Goal: Information Seeking & Learning: Compare options

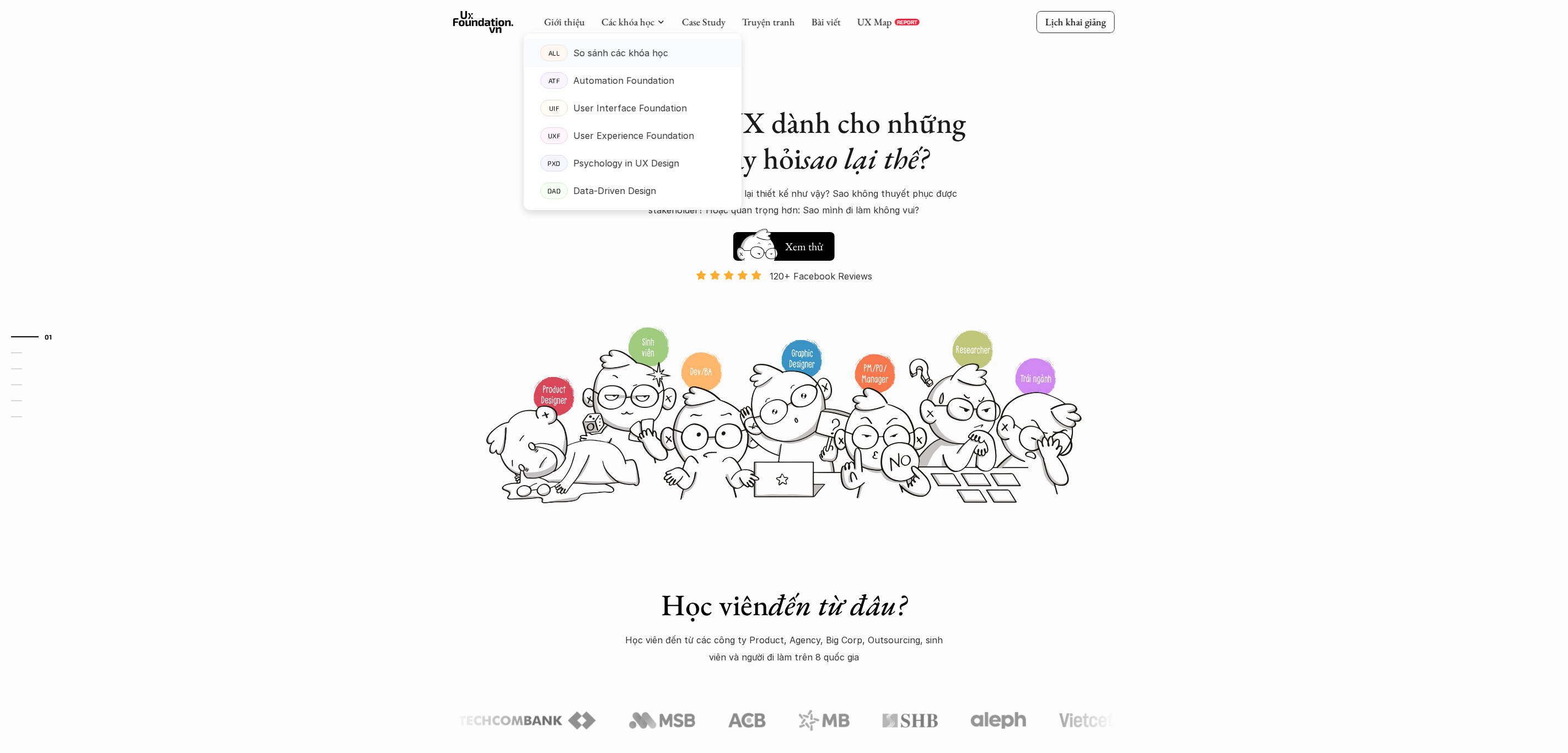
click at [638, 55] on p "So sánh các khóa học" at bounding box center [620, 53] width 95 height 17
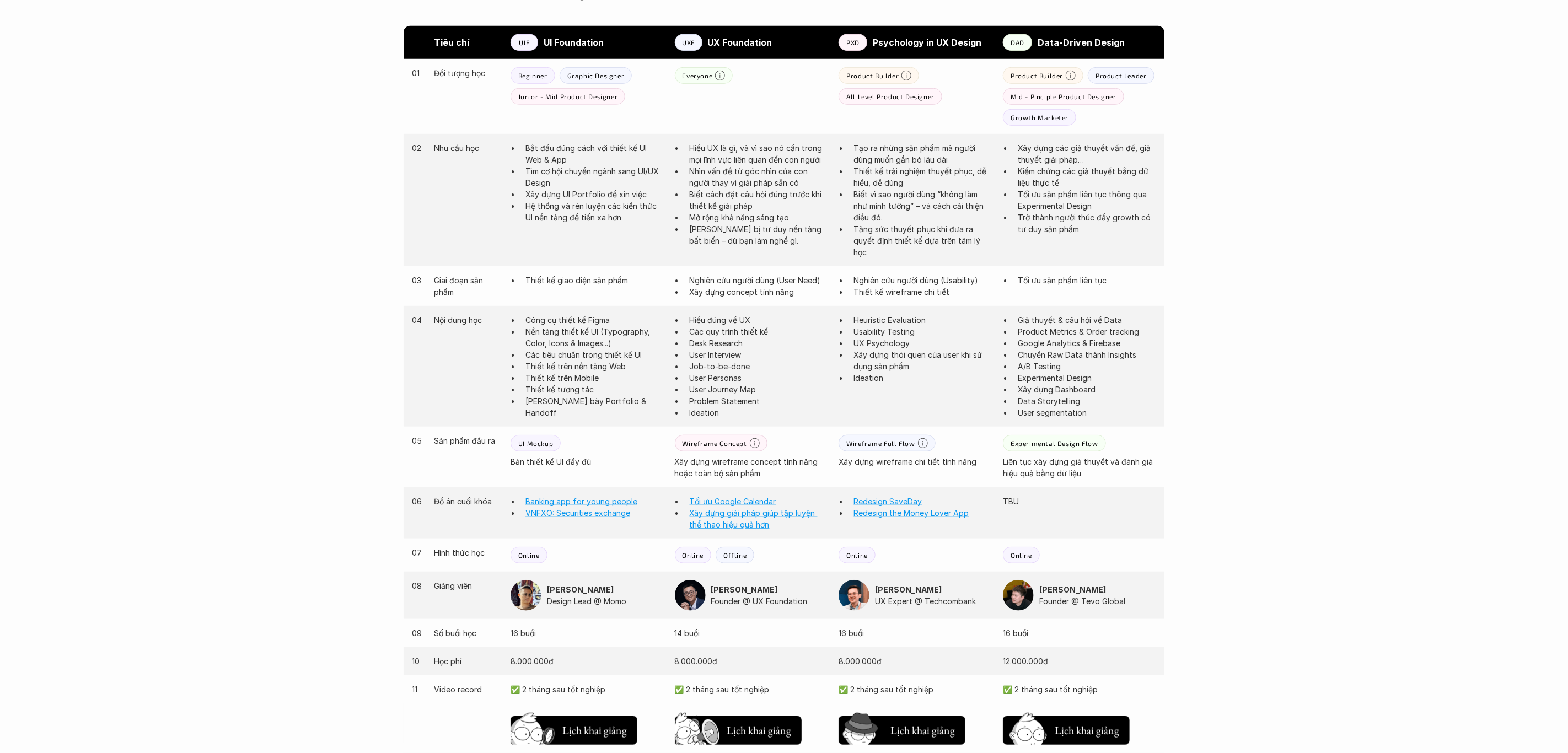
scroll to position [379, 0]
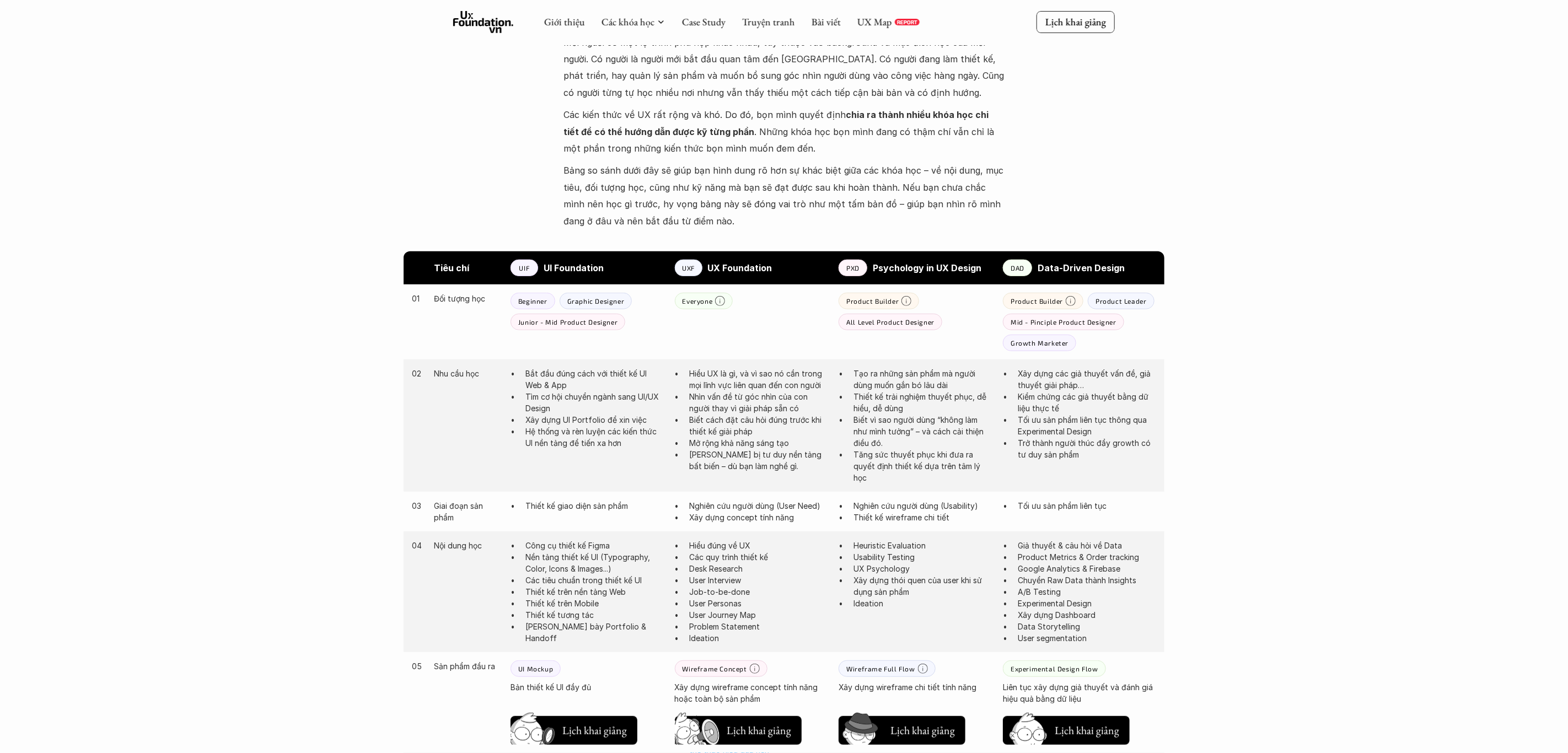
click at [578, 400] on p "Tìm cơ hội chuyển ngành sang UI/UX Design" at bounding box center [594, 402] width 139 height 23
click at [591, 454] on div "02 Nhu cầu học Bắt đầu đúng cách với thiết kế UI Web & App Tìm cơ hội chuyển ng…" at bounding box center [784, 425] width 761 height 132
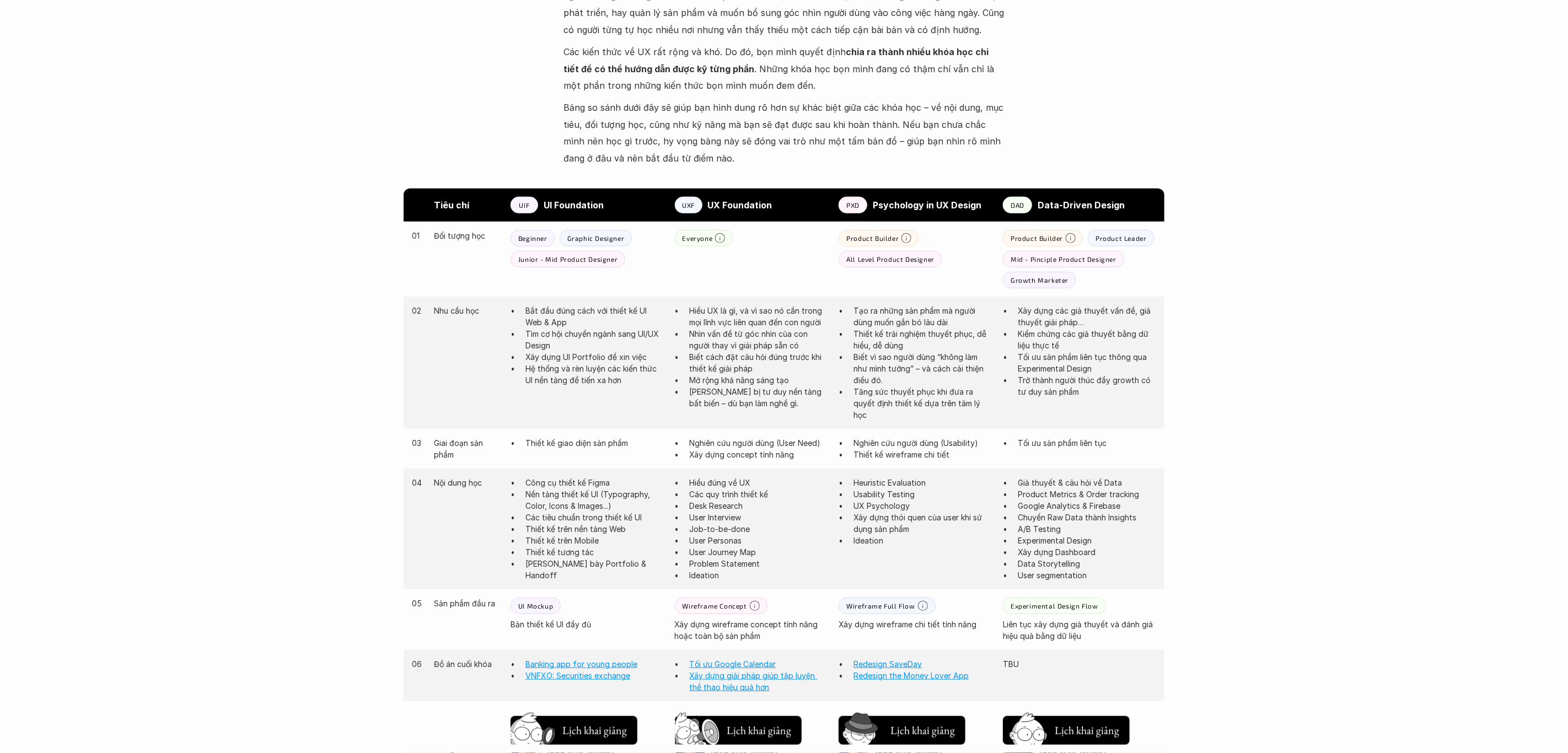
scroll to position [458, 0]
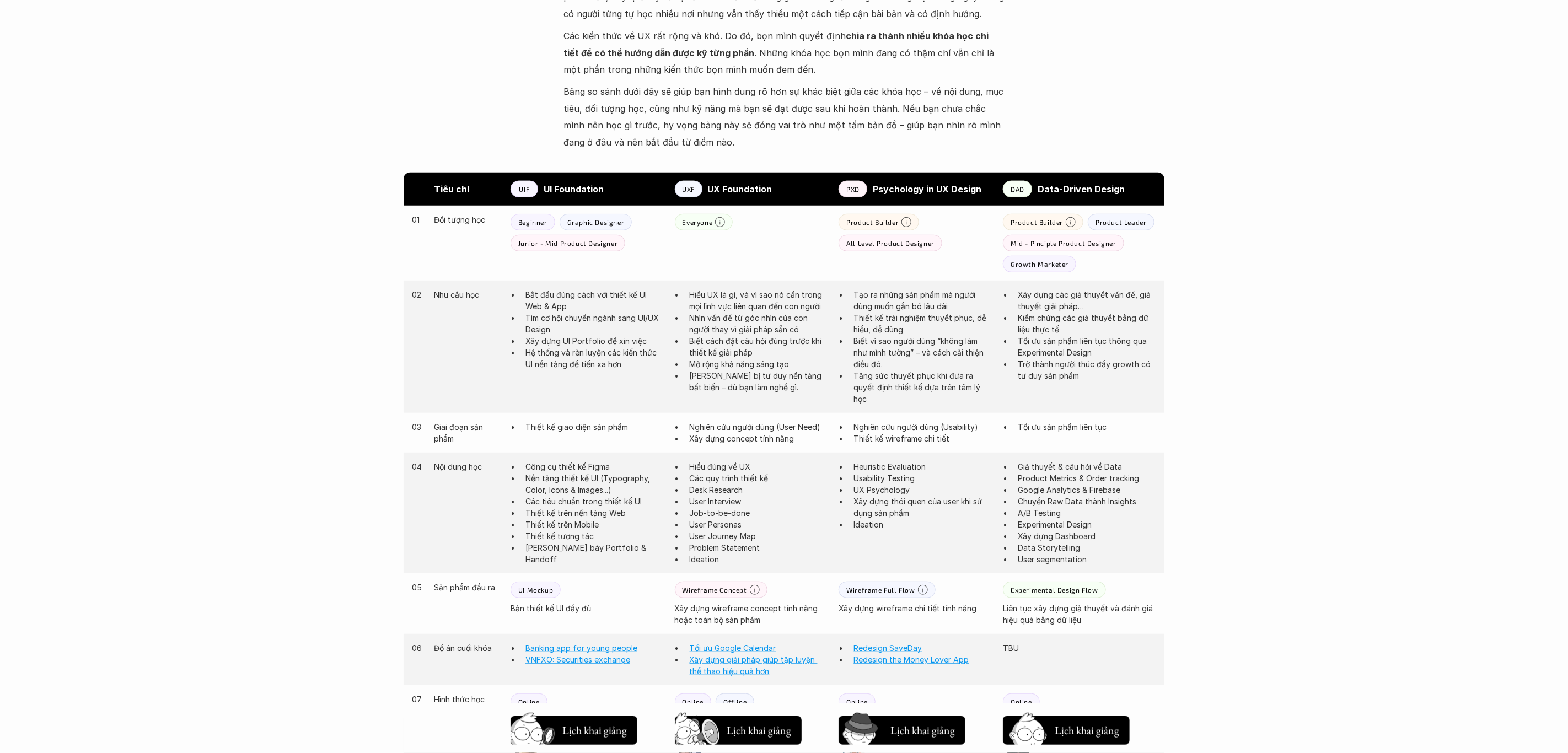
click at [595, 429] on p "Thiết kế giao diện sản phẩm" at bounding box center [594, 427] width 139 height 11
click at [594, 429] on p "Thiết kế giao diện sản phẩm" at bounding box center [594, 427] width 139 height 11
click at [609, 462] on p "Công cụ thiết kế Figma" at bounding box center [594, 466] width 139 height 11
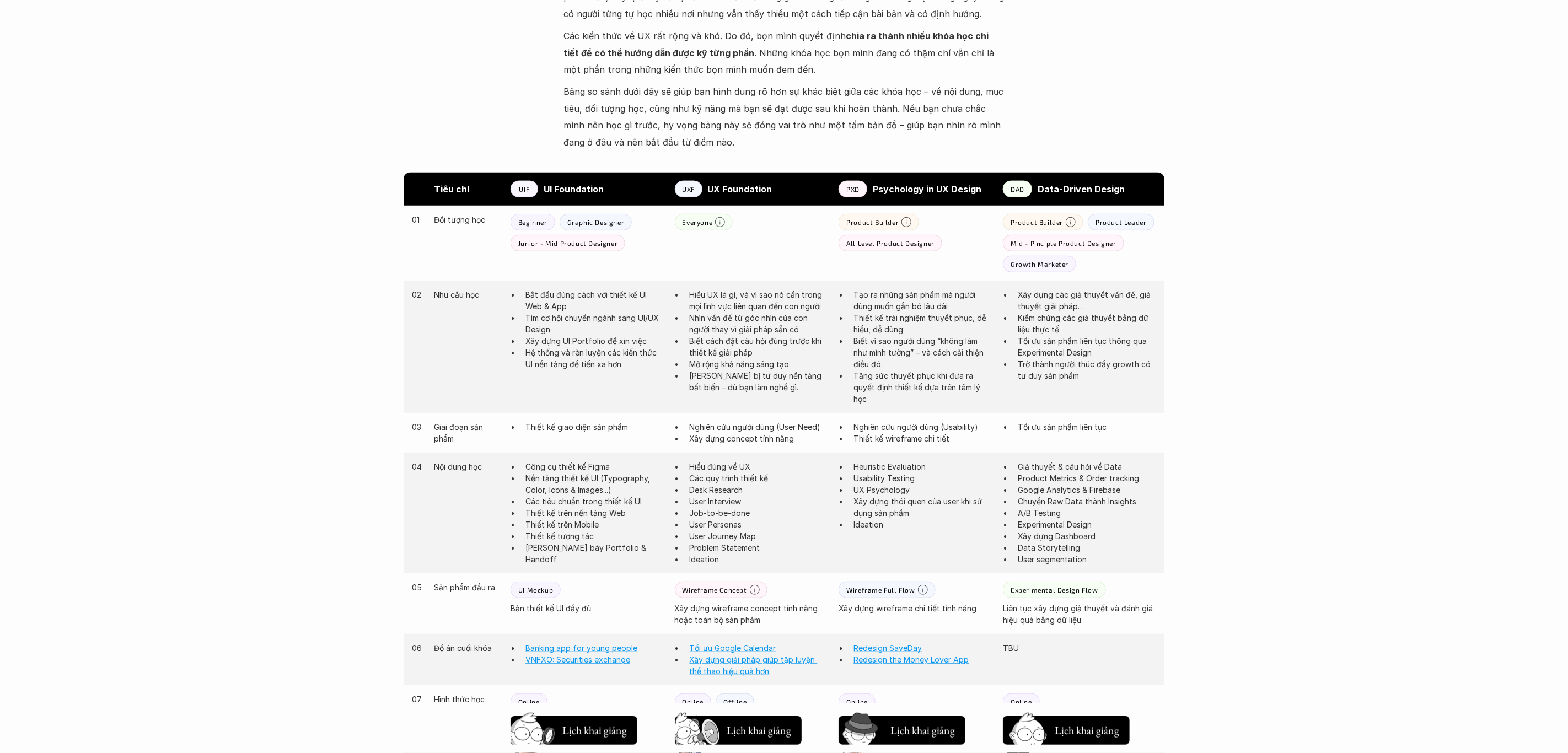
click at [724, 433] on p "Xây dựng concept tính năng" at bounding box center [758, 438] width 139 height 11
click at [625, 448] on div "03 Giai đoạn sản phẩm Thiết kế giao diện sản phẩm Nghiên cứu người dùng (User N…" at bounding box center [784, 432] width 761 height 40
click at [904, 426] on p "Nghiên cứu người dùng (Usability)" at bounding box center [922, 427] width 139 height 11
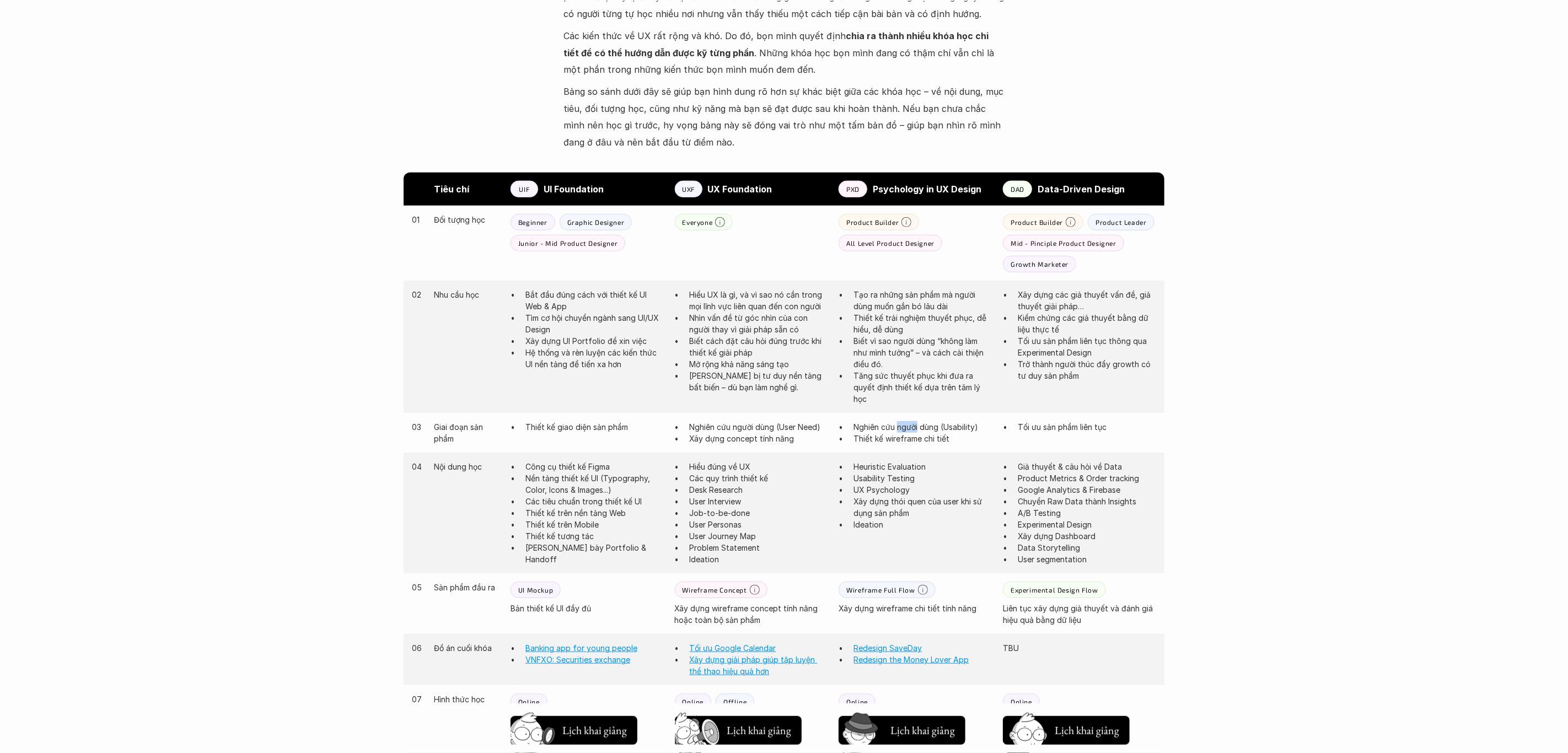
click at [904, 426] on p "Nghiên cứu người dùng (Usability)" at bounding box center [922, 427] width 139 height 11
click at [896, 438] on p "Thiết kế wireframe chi tiết" at bounding box center [922, 438] width 139 height 11
click at [896, 437] on p "Thiết kế wireframe chi tiết" at bounding box center [922, 438] width 139 height 11
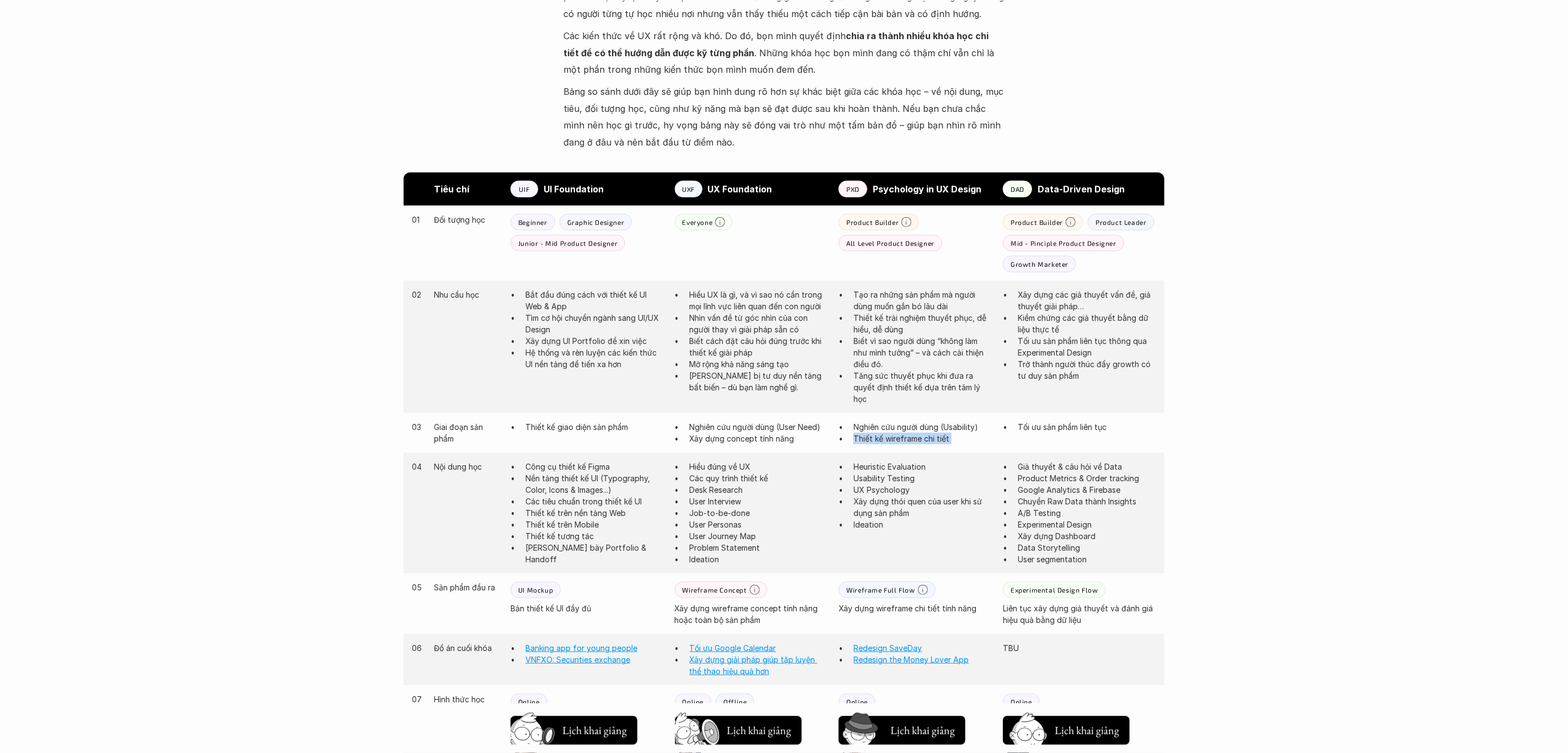
click at [896, 437] on p "Thiết kế wireframe chi tiết" at bounding box center [922, 438] width 139 height 11
click at [837, 456] on div "04 Nội dung học Công cụ thiết kế Figma Nền tảng thiết kế UI (Typography, Color,…" at bounding box center [784, 513] width 761 height 121
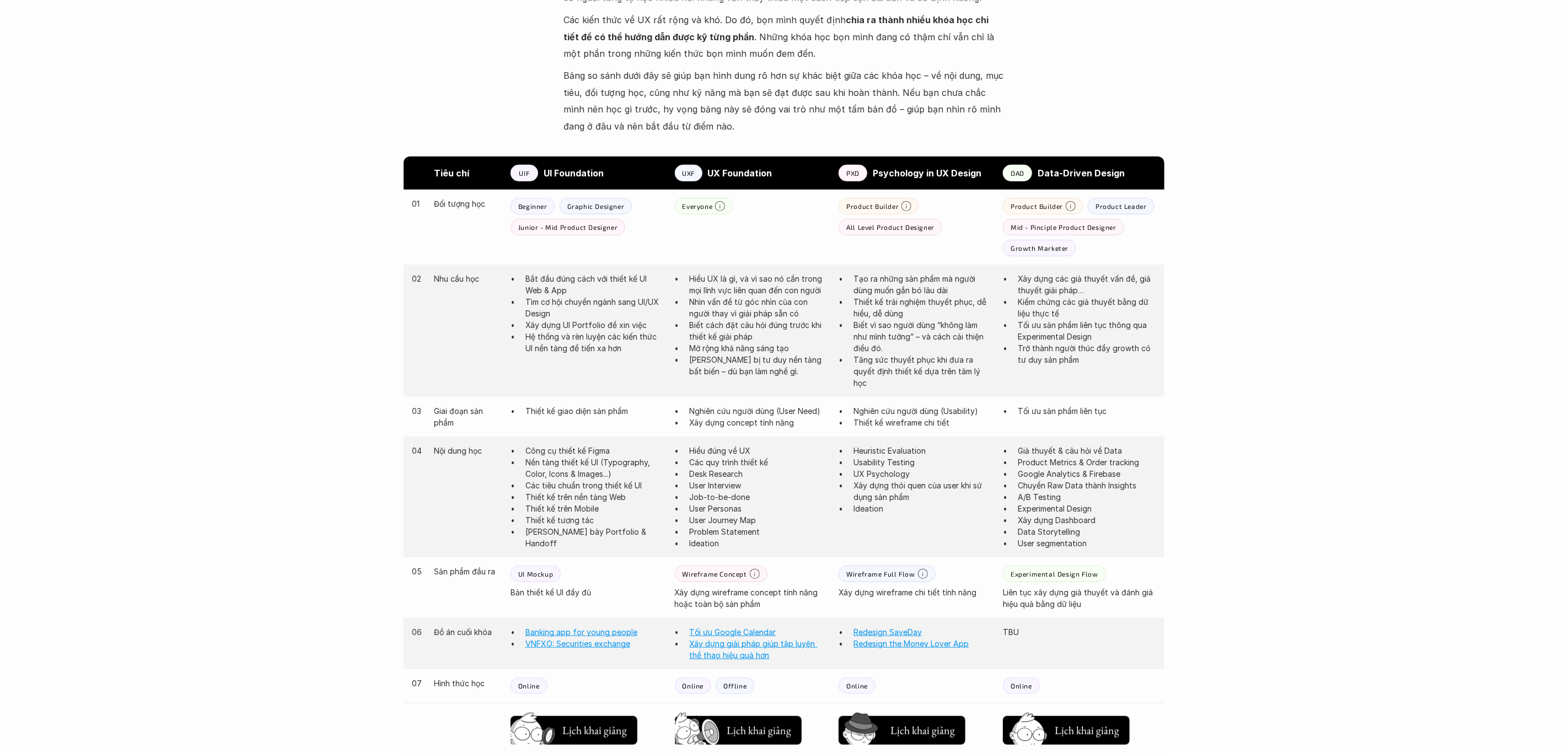
click at [580, 448] on p "Công cụ thiết kế Figma" at bounding box center [594, 450] width 139 height 11
click at [576, 480] on p "Các tiêu chuẩn trong thiết kế UI" at bounding box center [594, 485] width 139 height 11
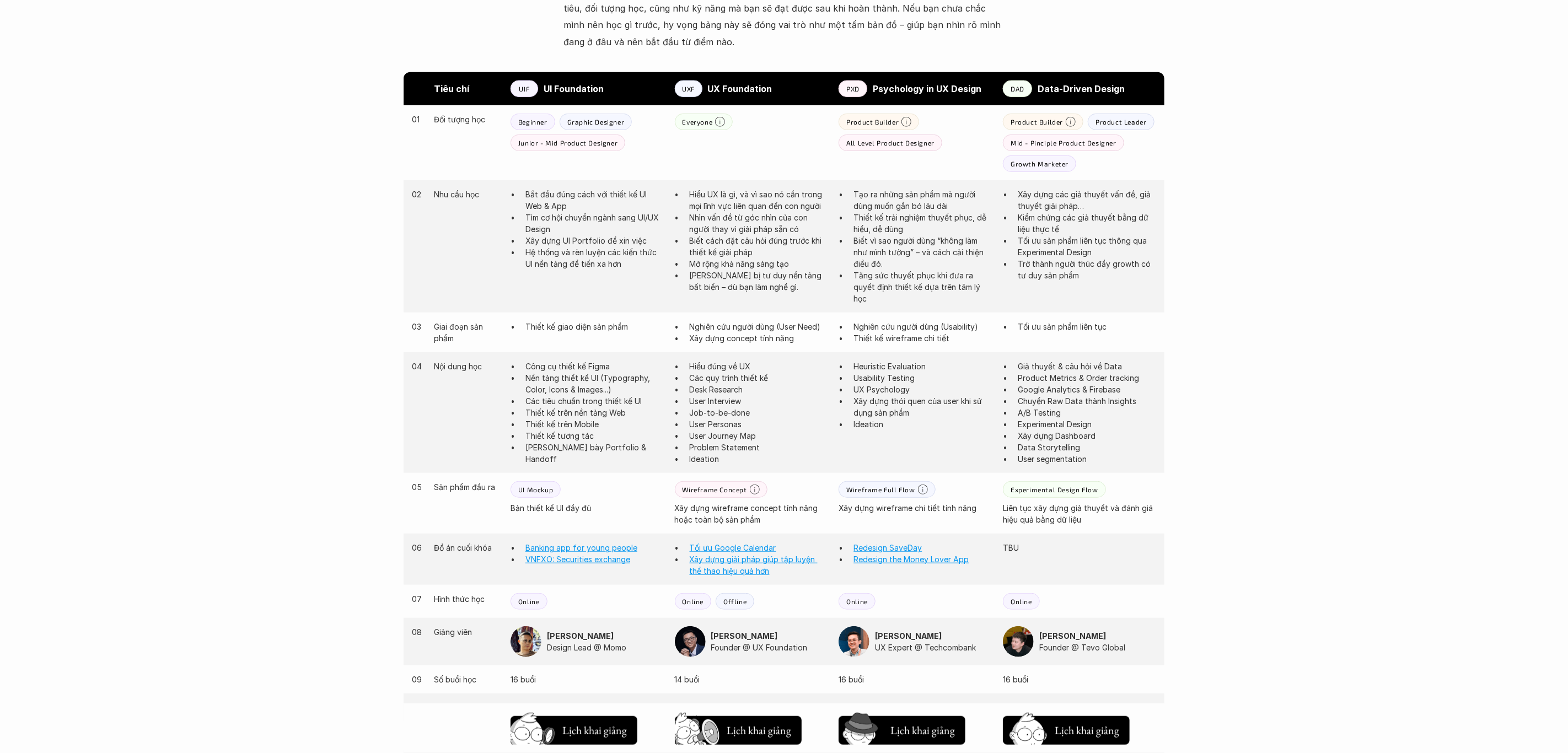
scroll to position [582, 0]
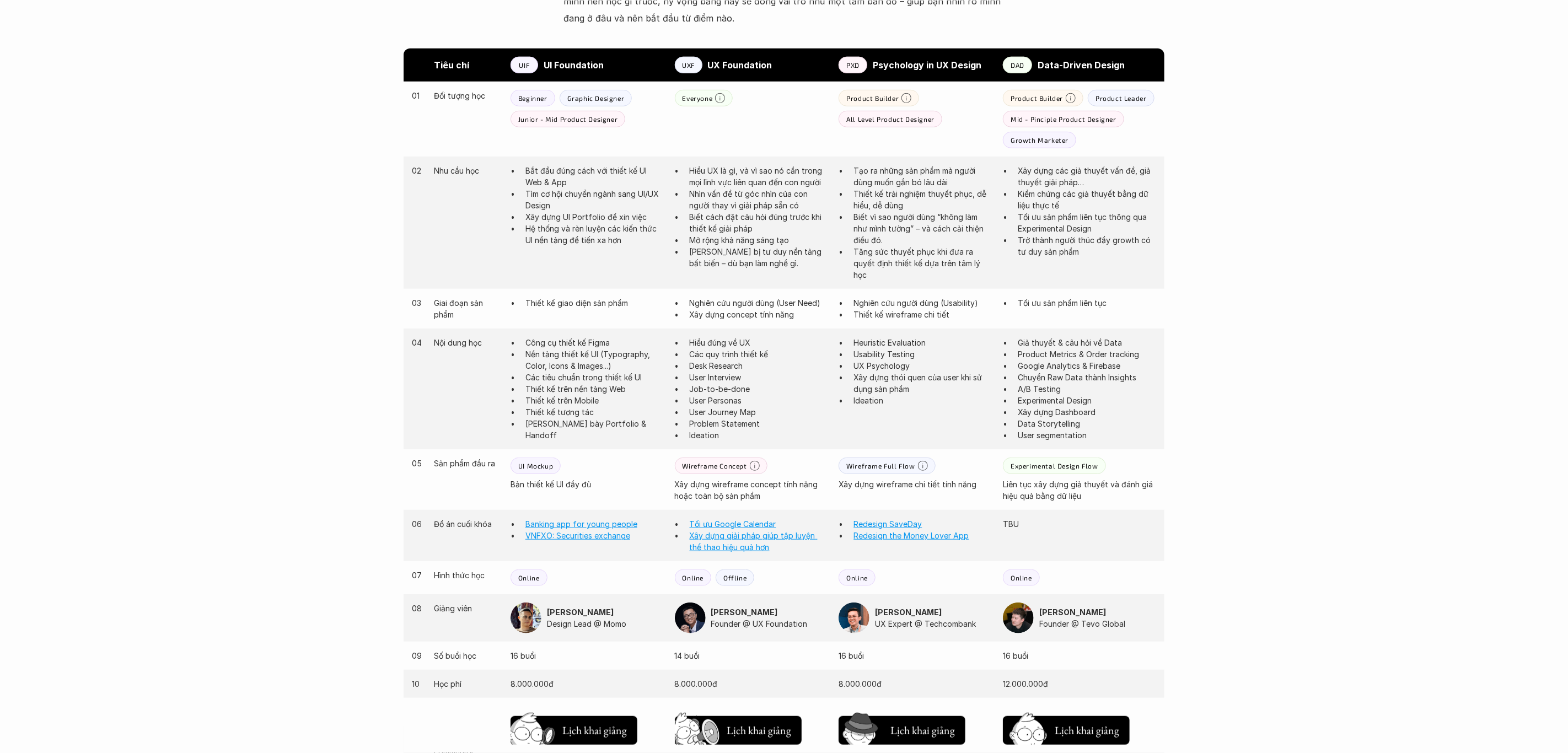
click at [570, 485] on p "Bản thiết kế UI đầy đủ" at bounding box center [587, 483] width 153 height 11
click at [610, 493] on div "05 Sản phẩm đầu ra UI Mockup Bản thiết kế UI đầy đủ Wireframe Concept Xây dựng …" at bounding box center [784, 479] width 761 height 60
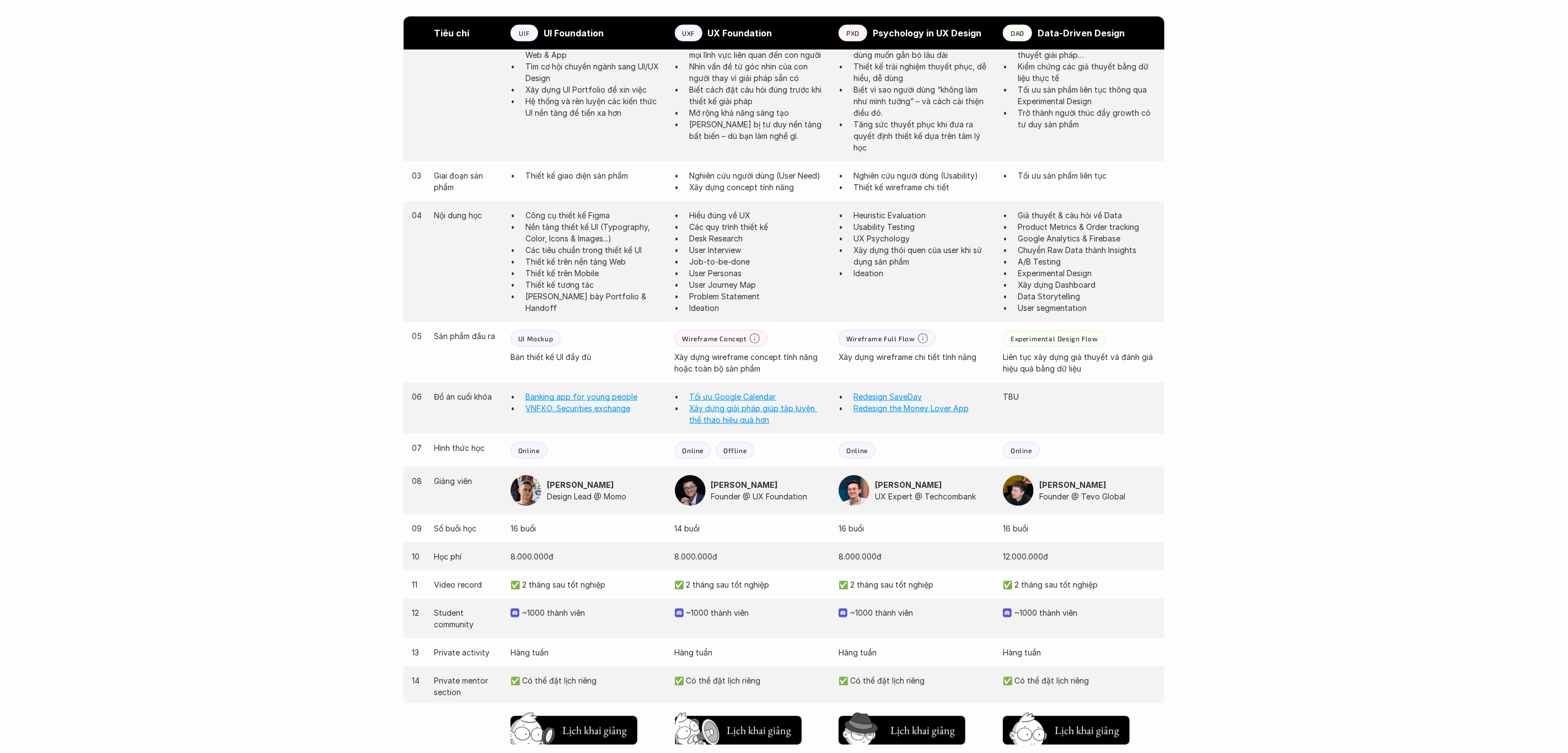
scroll to position [718, 0]
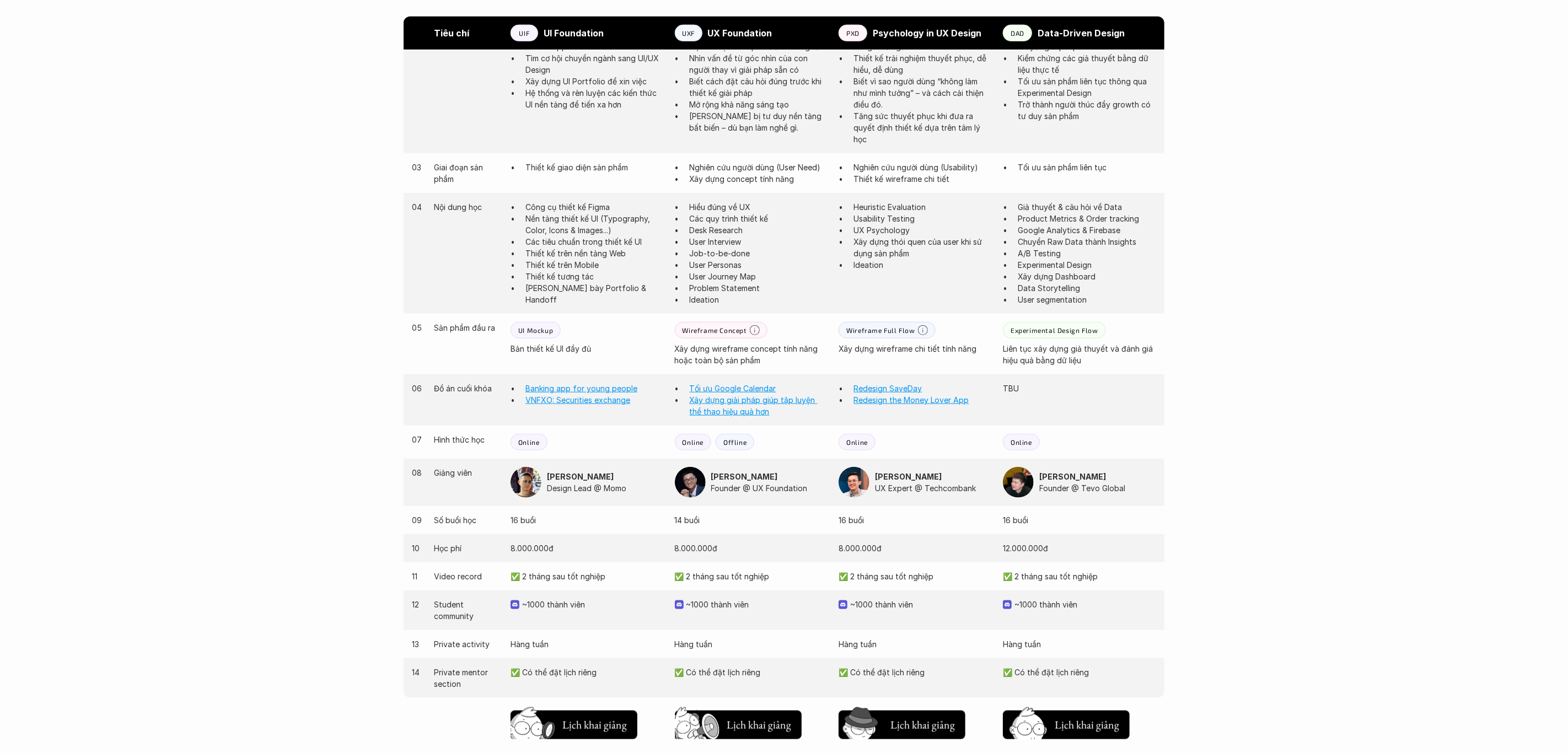
click at [566, 489] on p "Design Lead @ Momo" at bounding box center [605, 488] width 117 height 11
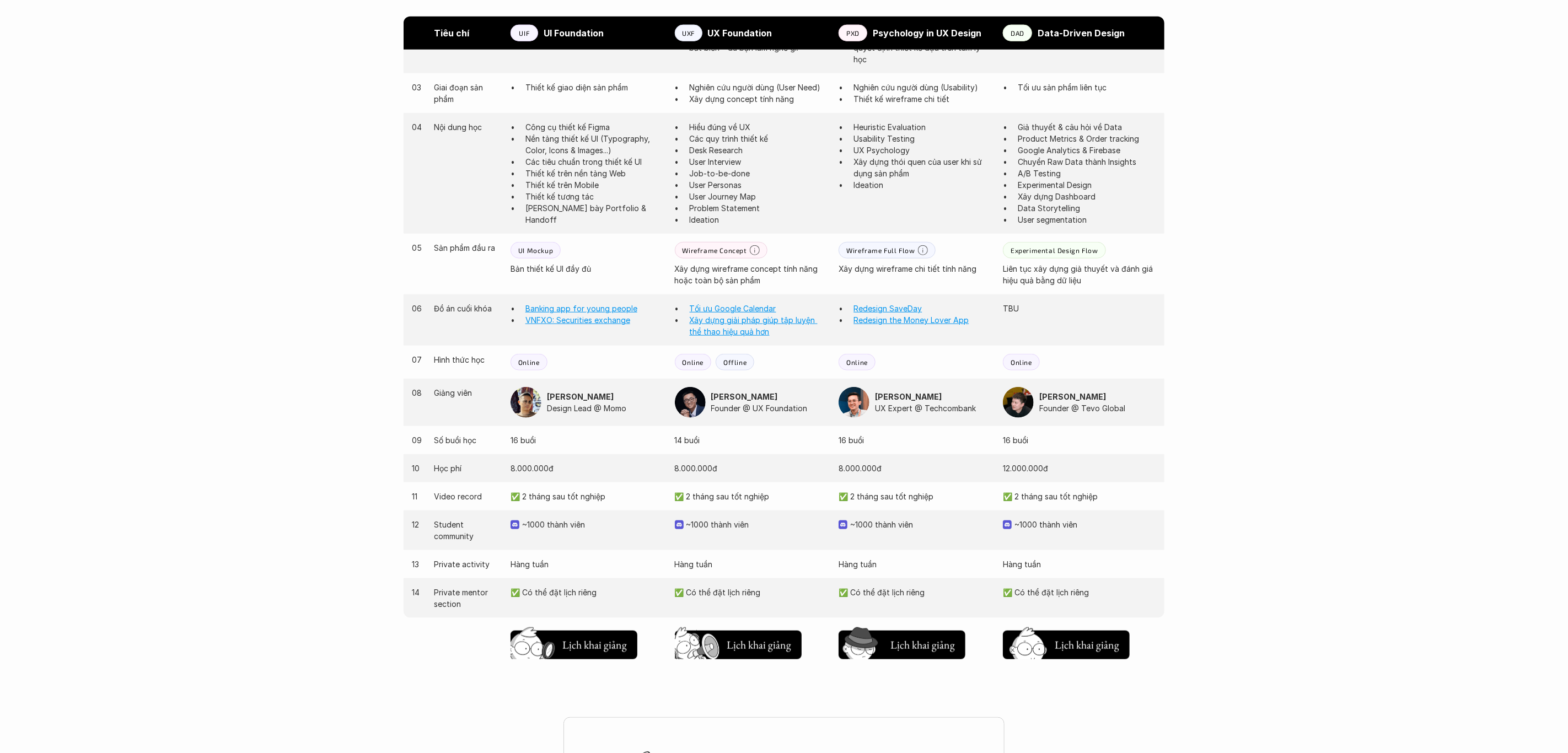
scroll to position [822, 0]
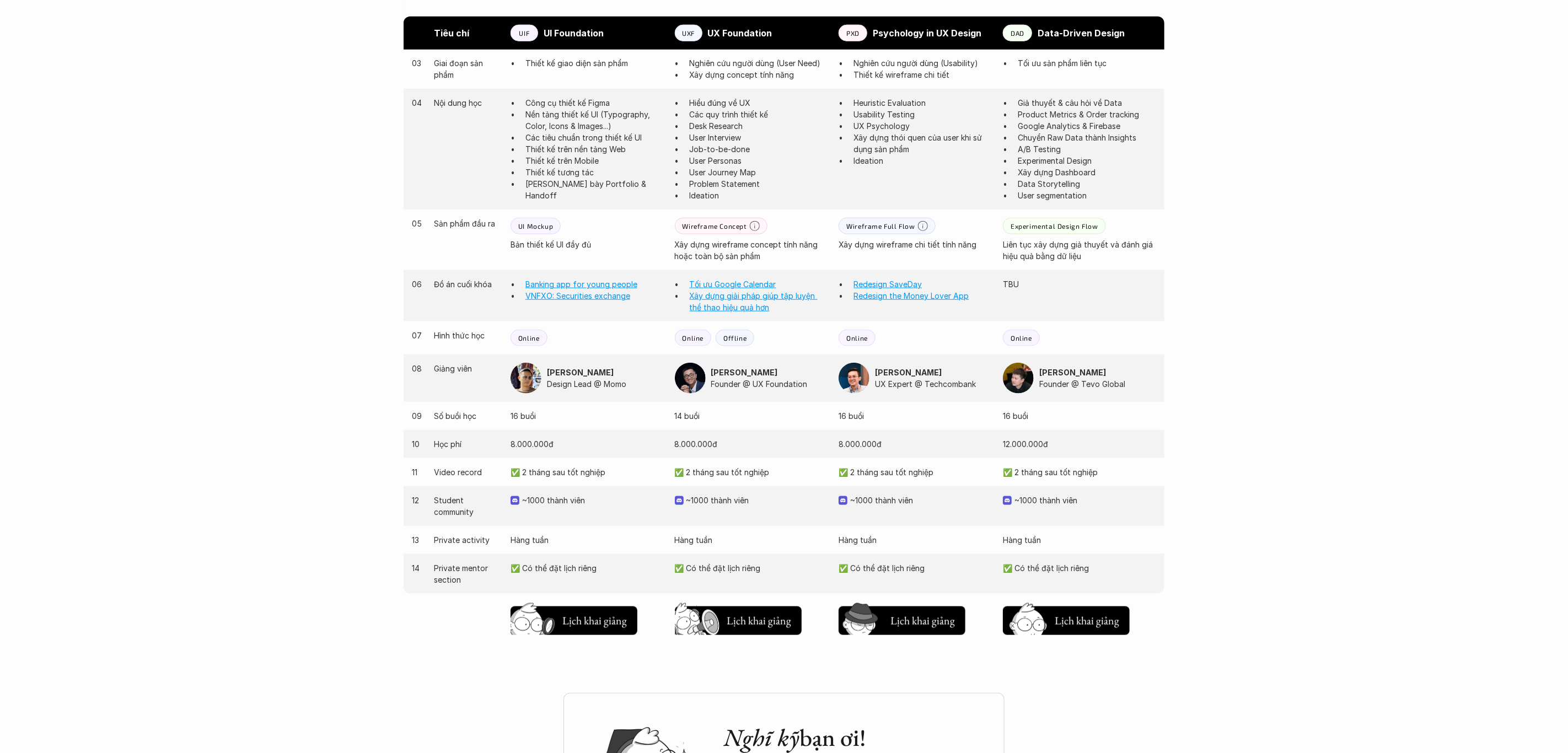
click at [555, 416] on p "16 buổi" at bounding box center [587, 416] width 153 height 11
click at [560, 425] on div "09 Số buổi học 16 buổi 14 buổi 16 buổi 16 buổi" at bounding box center [784, 416] width 761 height 28
click at [587, 385] on p "Design Lead @ Momo" at bounding box center [605, 384] width 117 height 11
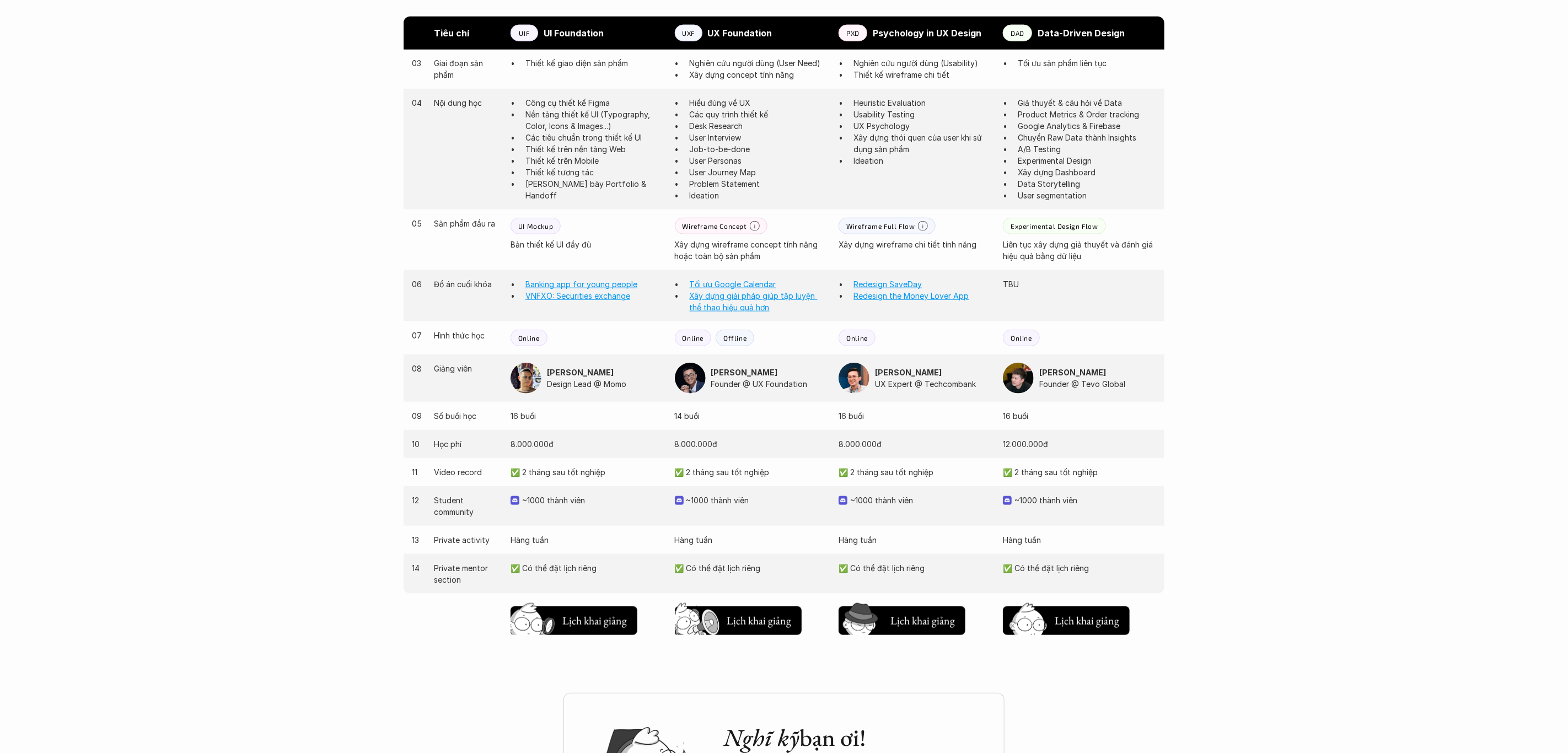
click at [596, 420] on p "16 buổi" at bounding box center [587, 416] width 153 height 11
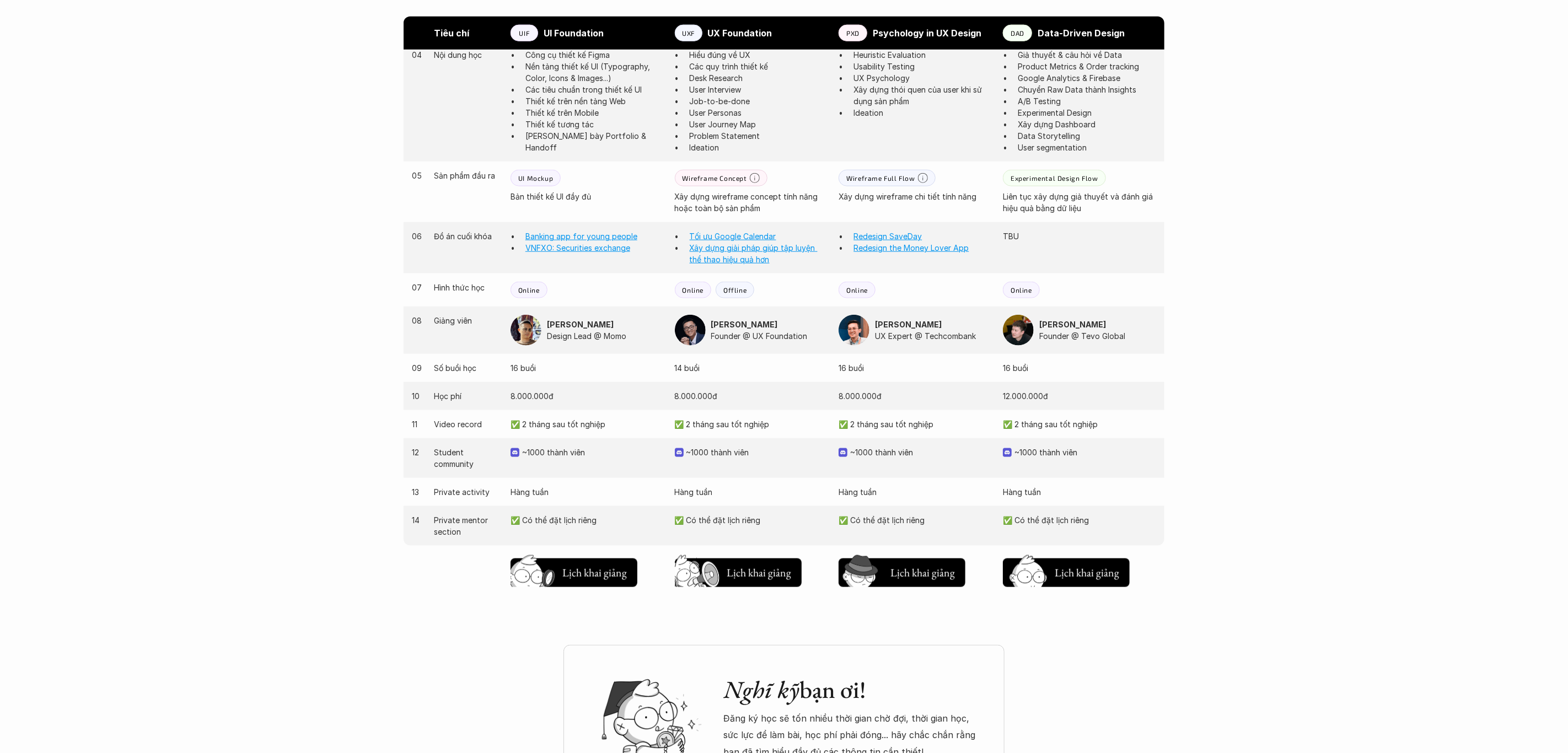
scroll to position [878, 0]
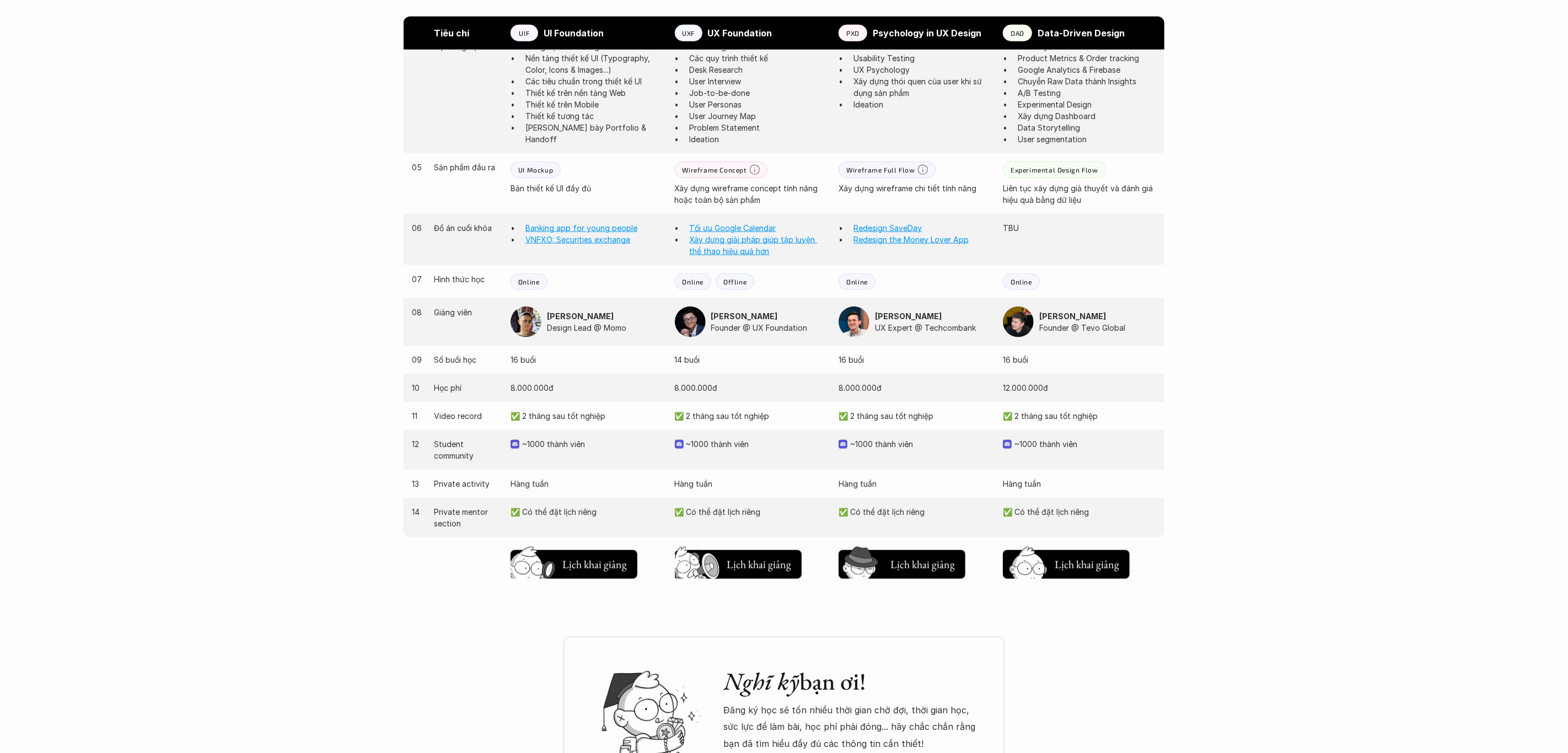
click at [577, 445] on p "~1000 thành viên" at bounding box center [592, 443] width 141 height 11
click at [599, 467] on div "12 Student community ~1000 thành viên ~1000 thành viên ~1000 thành viên ~1000 t…" at bounding box center [784, 449] width 761 height 40
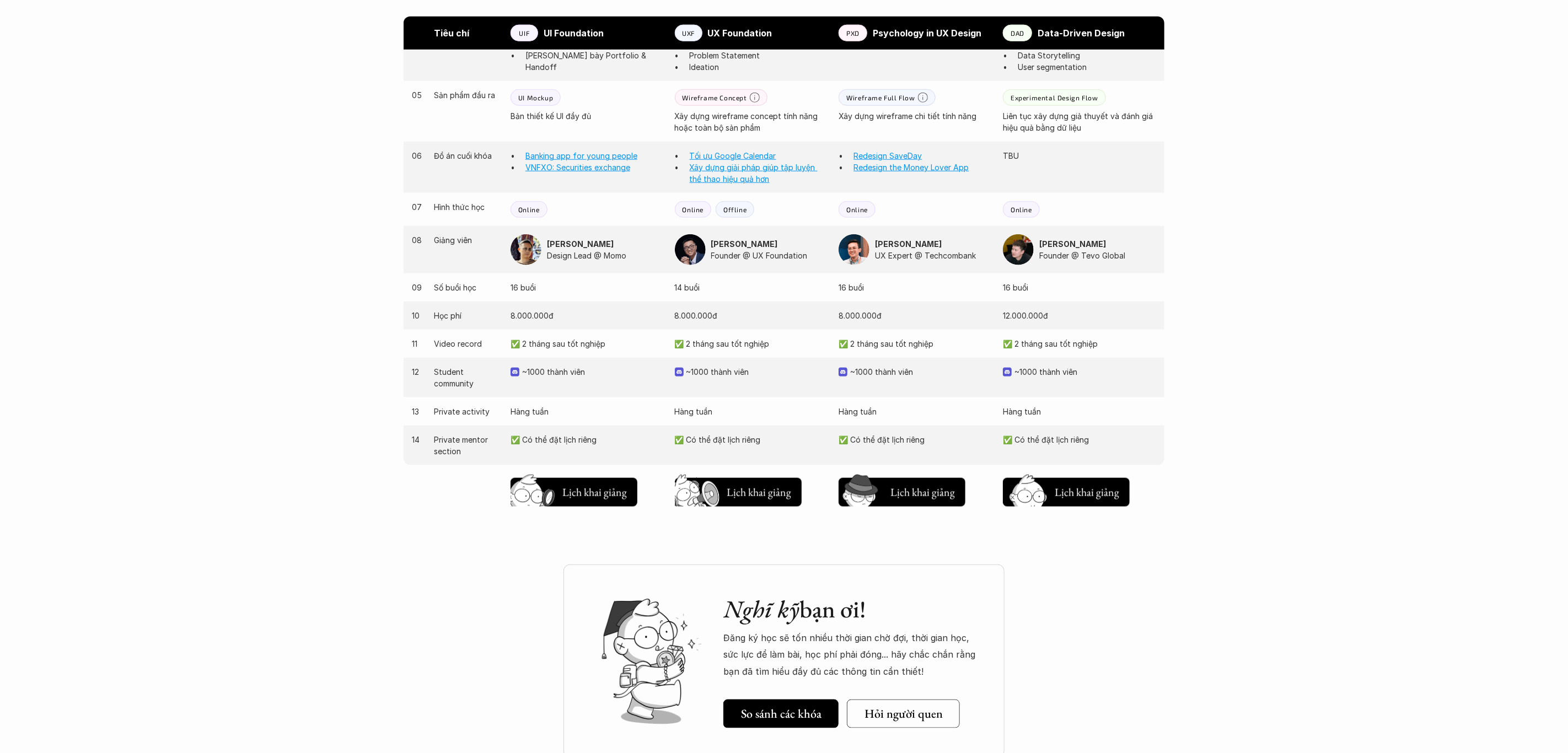
scroll to position [958, 0]
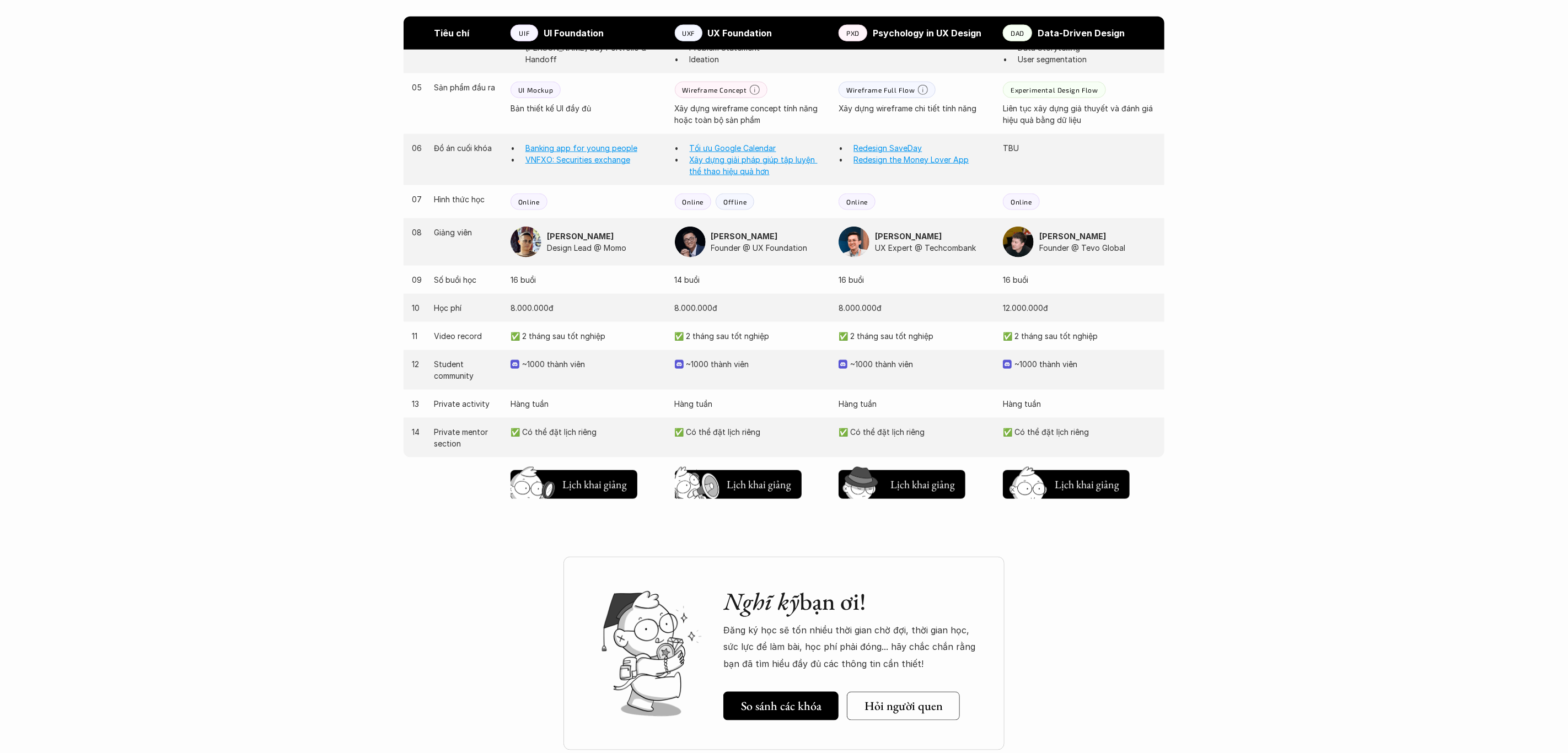
click at [544, 405] on p "Hàng tuần" at bounding box center [587, 403] width 153 height 11
click at [592, 416] on div "13 Private activity Hàng tuần Hàng tuần Hàng tuần Hàng tuần" at bounding box center [784, 403] width 761 height 28
click at [560, 432] on p "✅ Có thể đặt lịch riêng" at bounding box center [587, 431] width 153 height 11
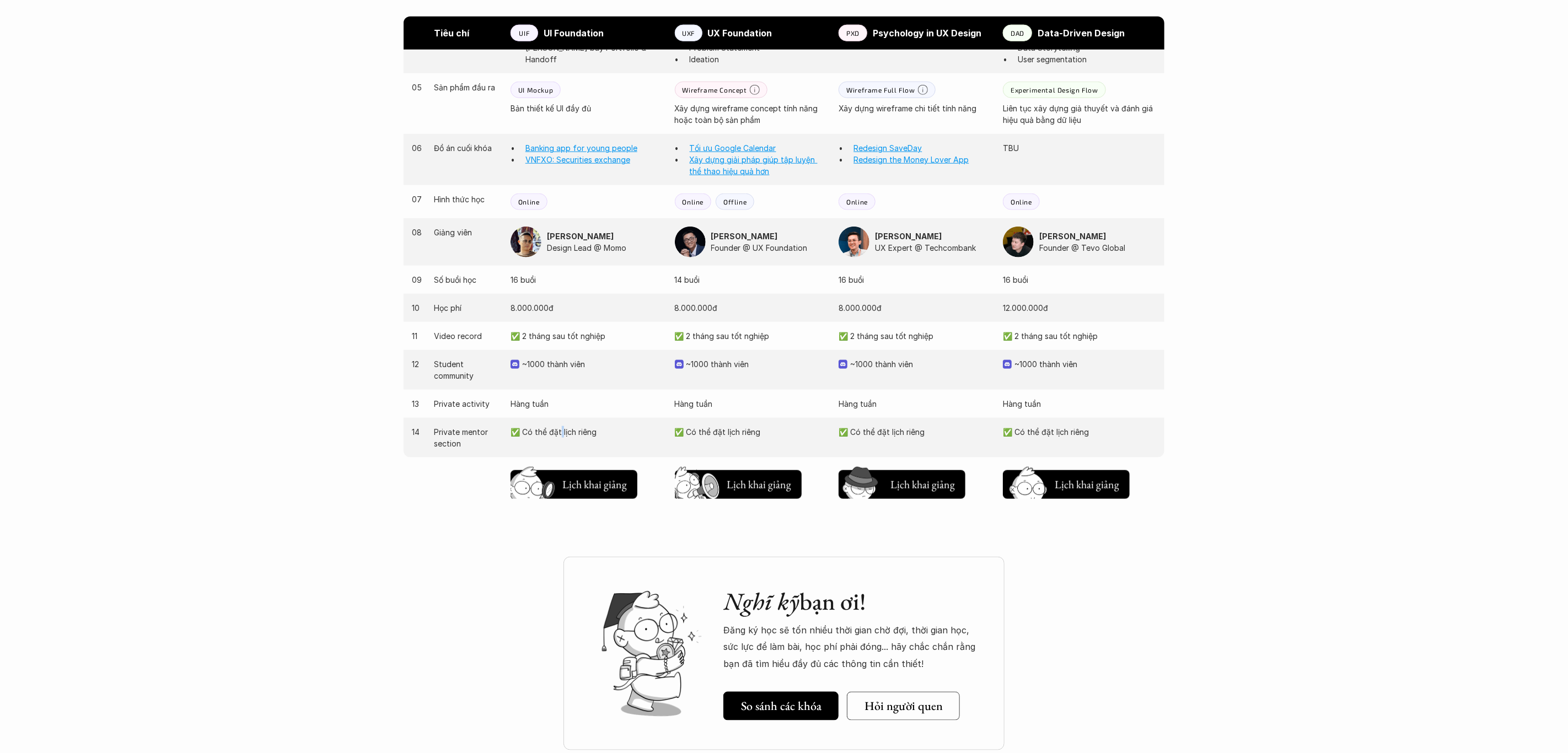
click at [560, 432] on p "✅ Có thể đặt lịch riêng" at bounding box center [587, 431] width 153 height 11
click at [571, 449] on div "14 Private mentor section ✅ Có thể đặt lịch riêng ✅ Có thể đặt lịch riêng ✅ Có …" at bounding box center [784, 437] width 761 height 40
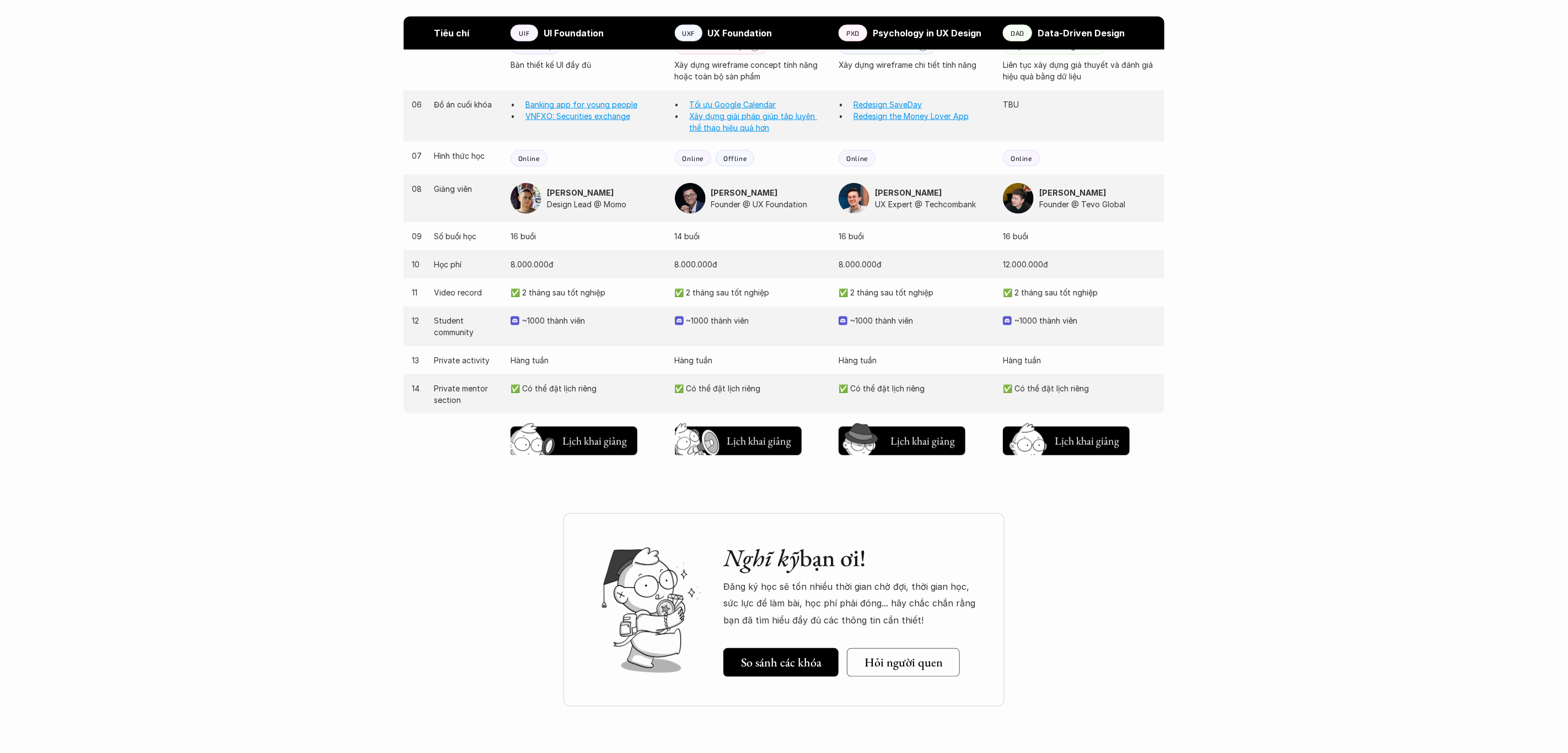
scroll to position [1010, 0]
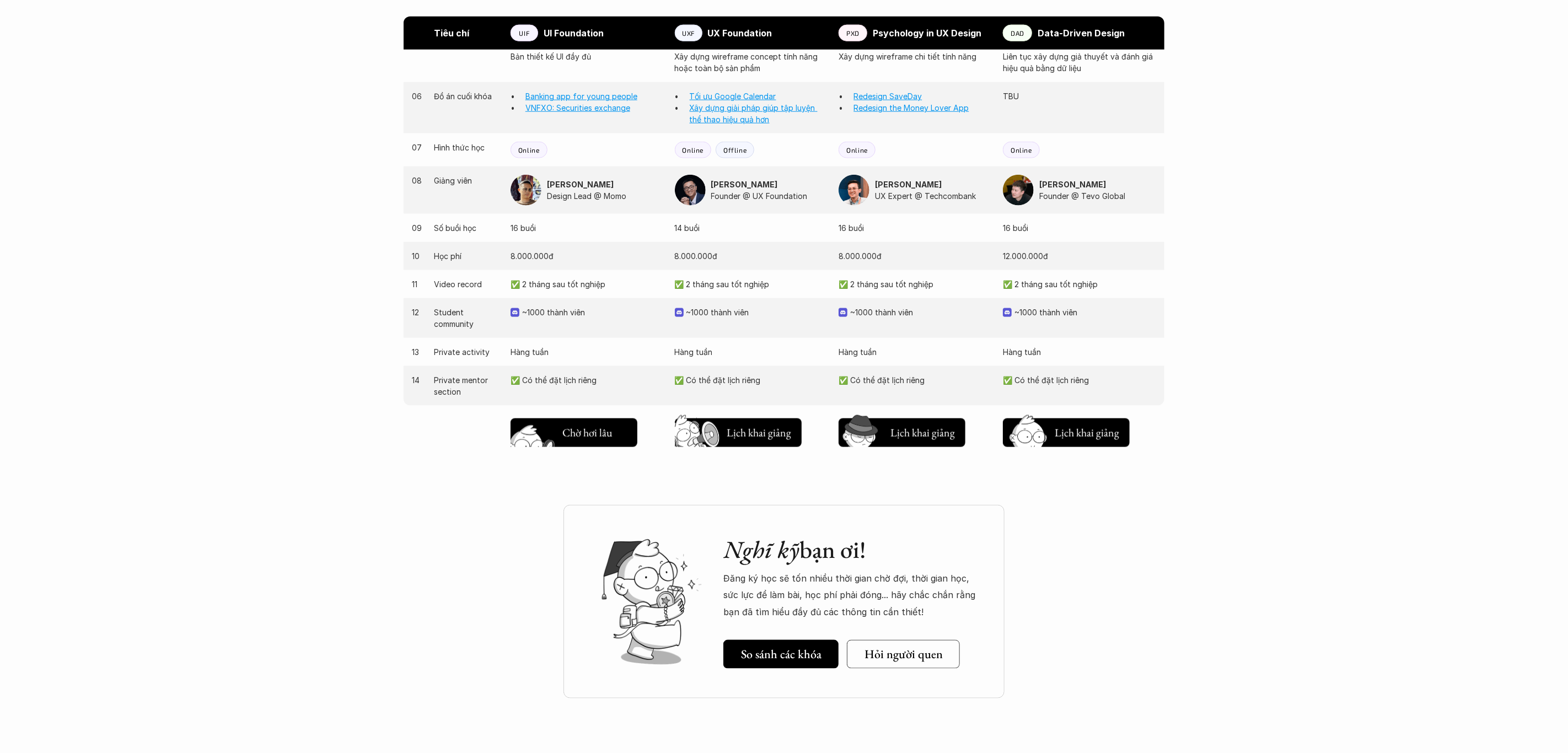
click at [577, 440] on h5 "Chờ hơi lâu" at bounding box center [588, 432] width 50 height 16
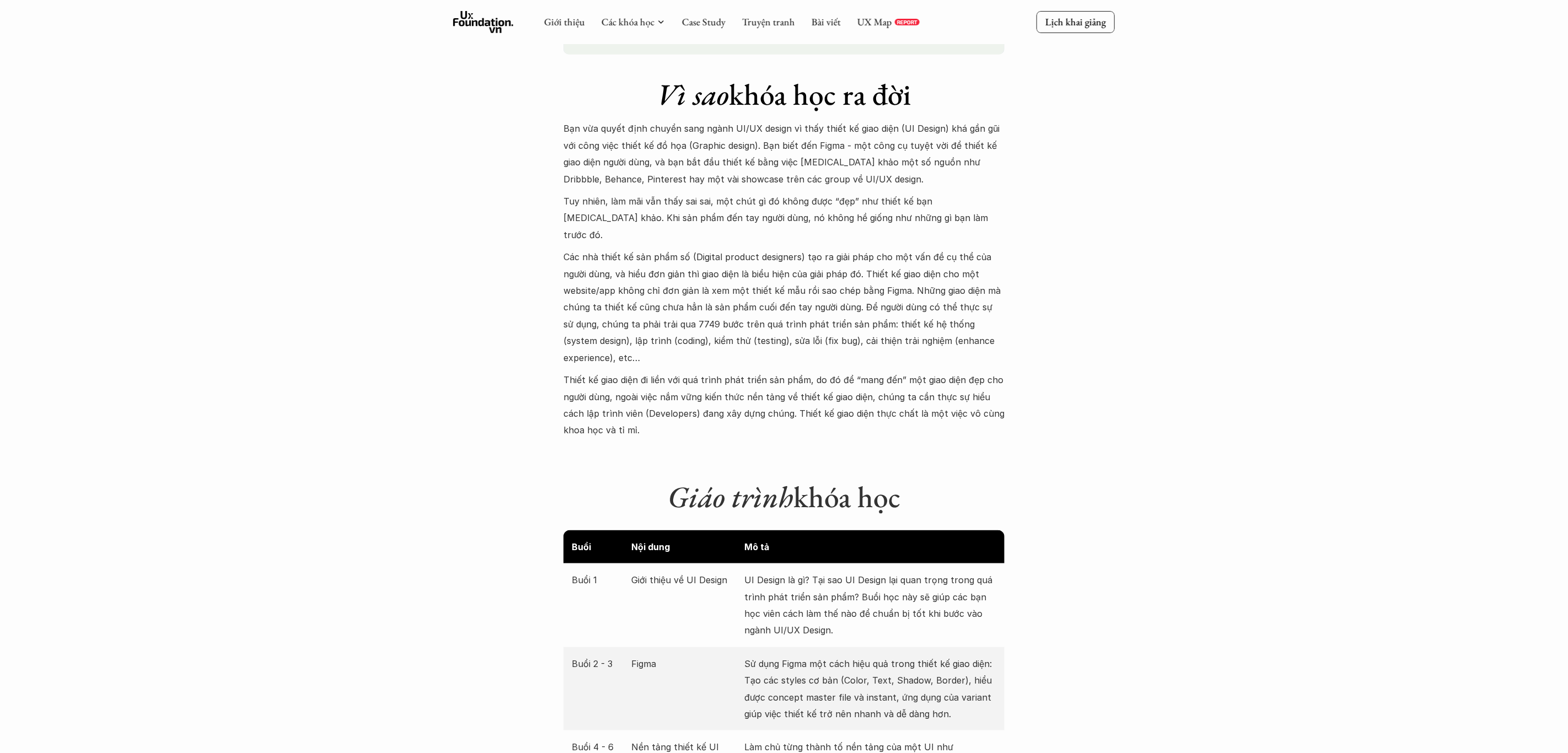
scroll to position [423, 0]
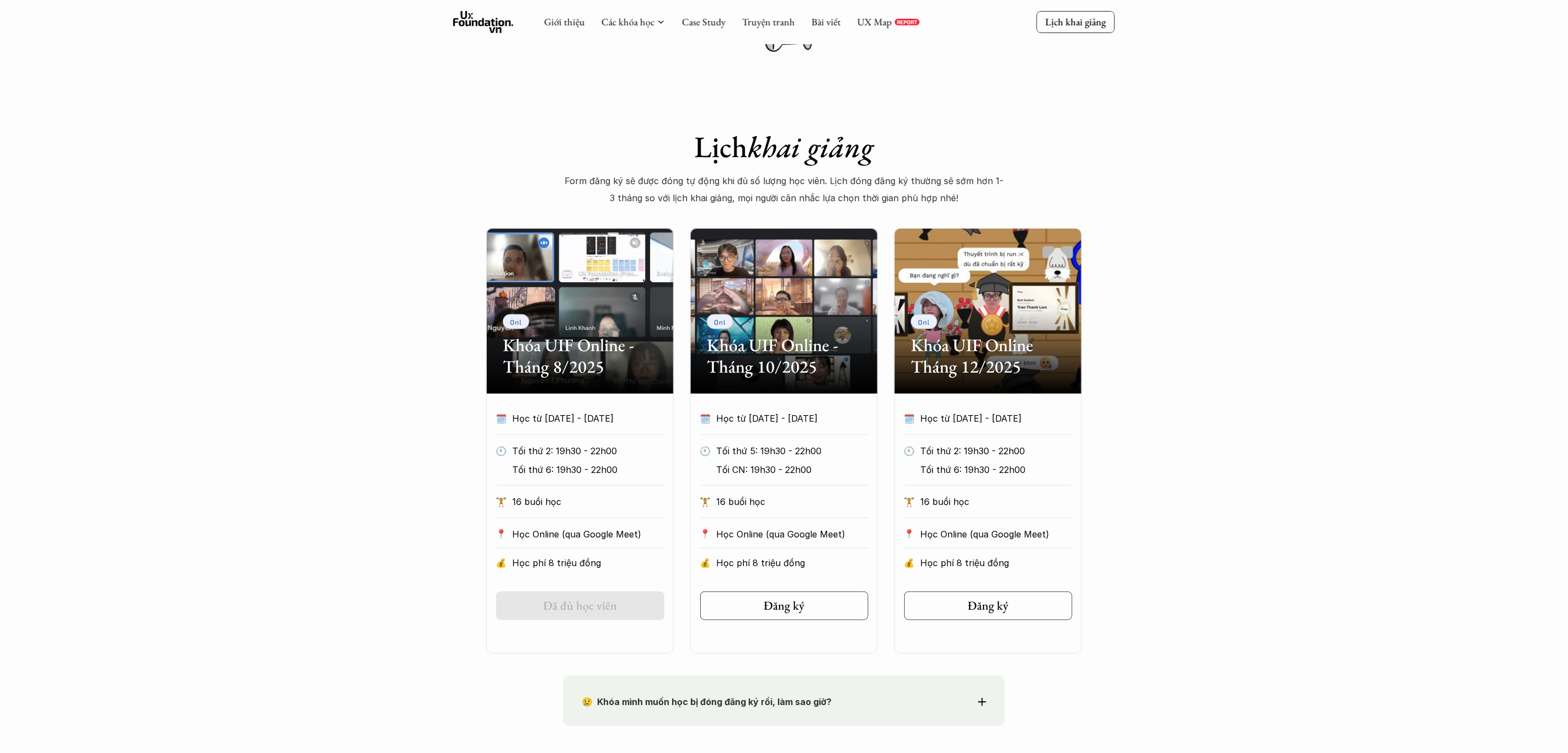
scroll to position [0, 0]
